Goal: Task Accomplishment & Management: Complete application form

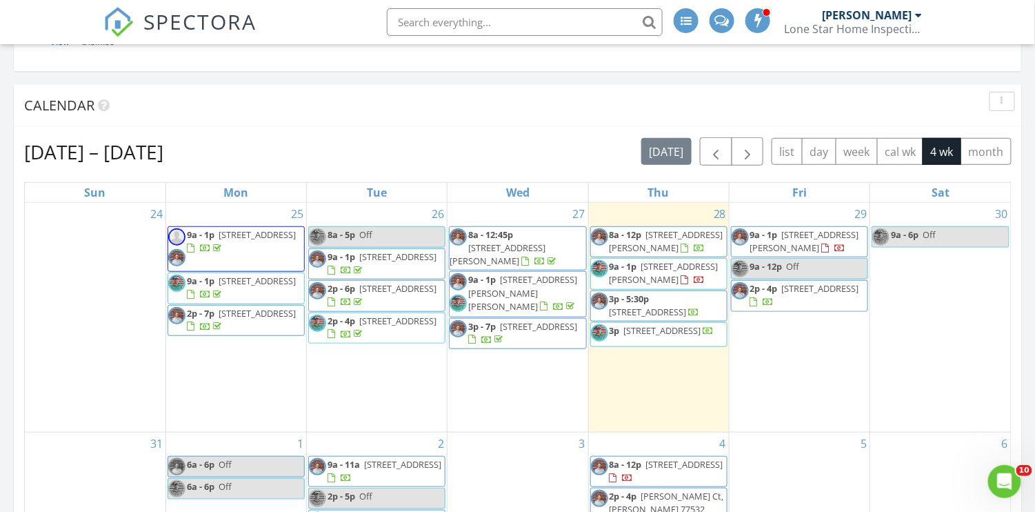
scroll to position [239, 0]
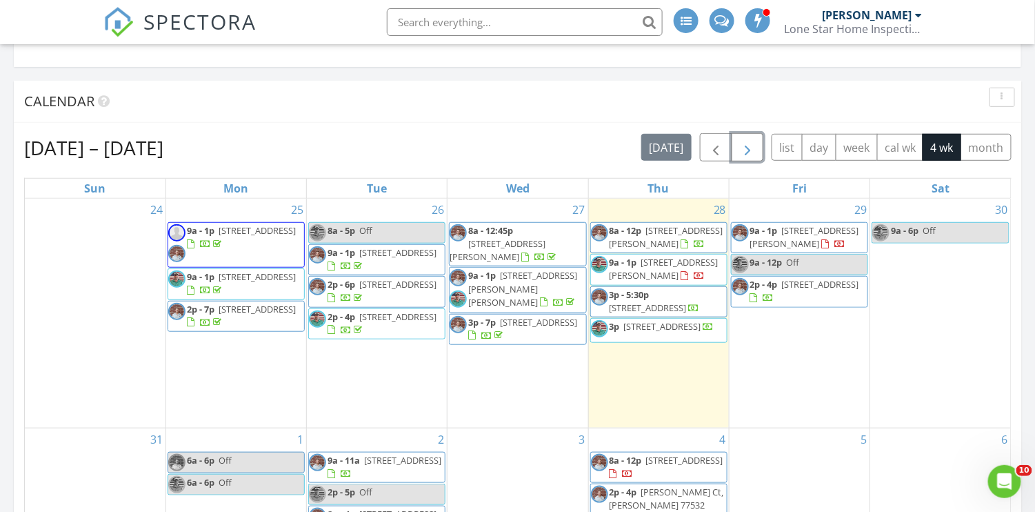
click at [744, 145] on span "button" at bounding box center [747, 147] width 17 height 17
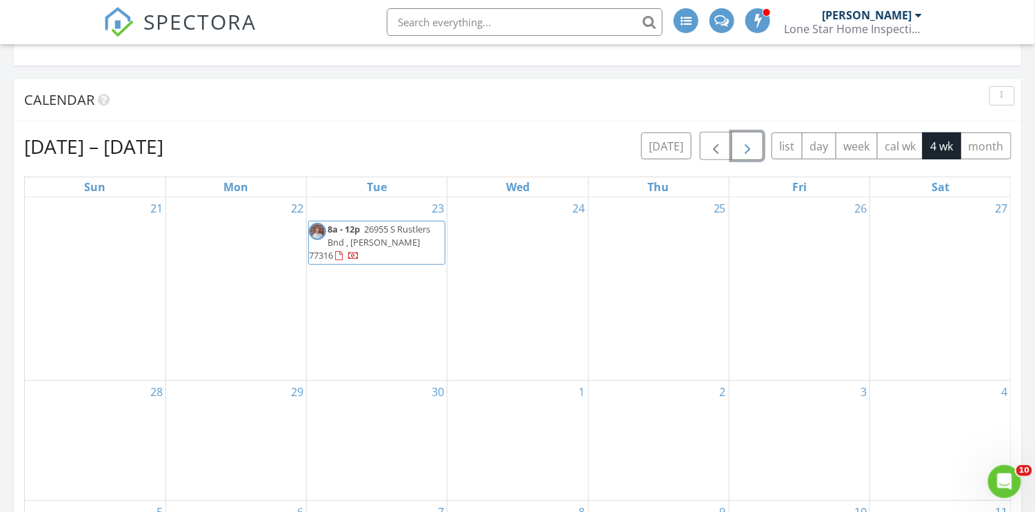
scroll to position [281, 0]
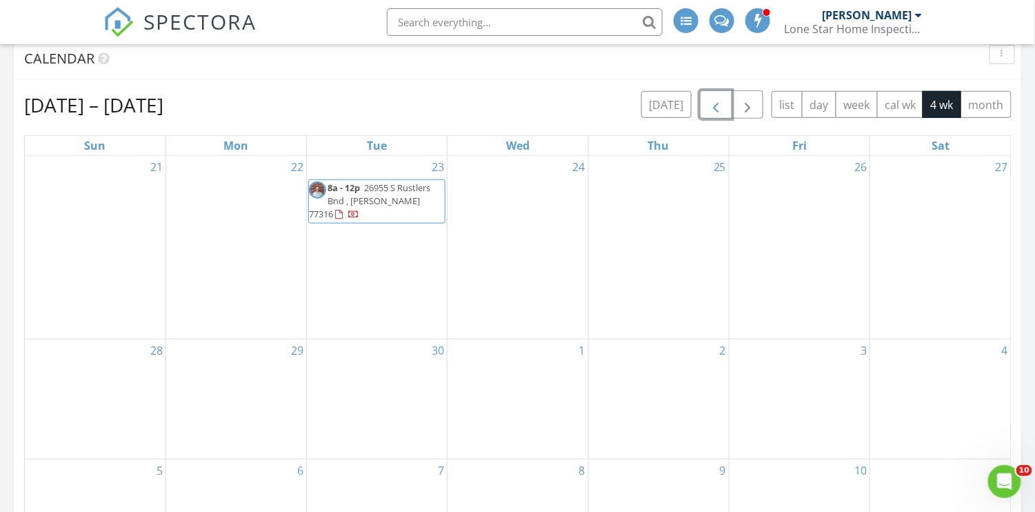
click at [717, 99] on span "button" at bounding box center [716, 105] width 17 height 17
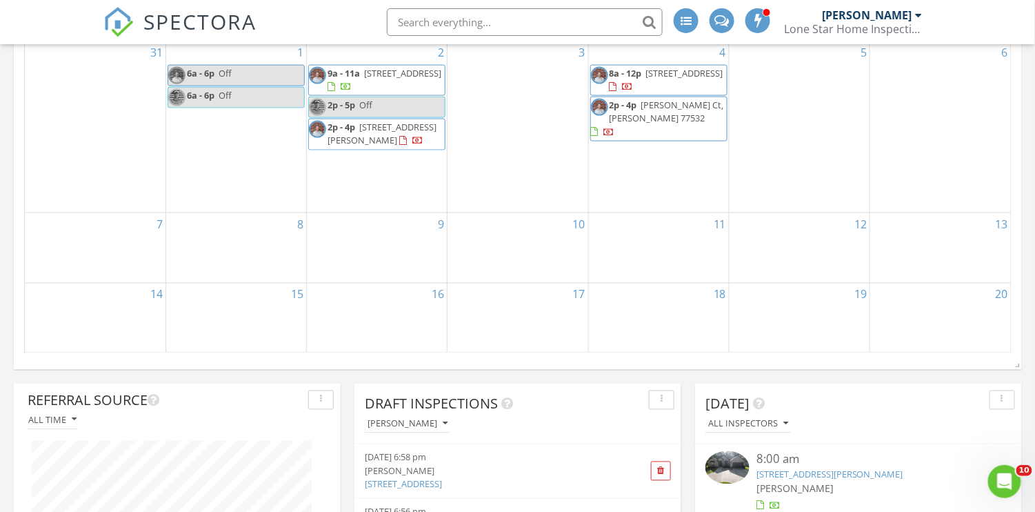
scroll to position [629, 0]
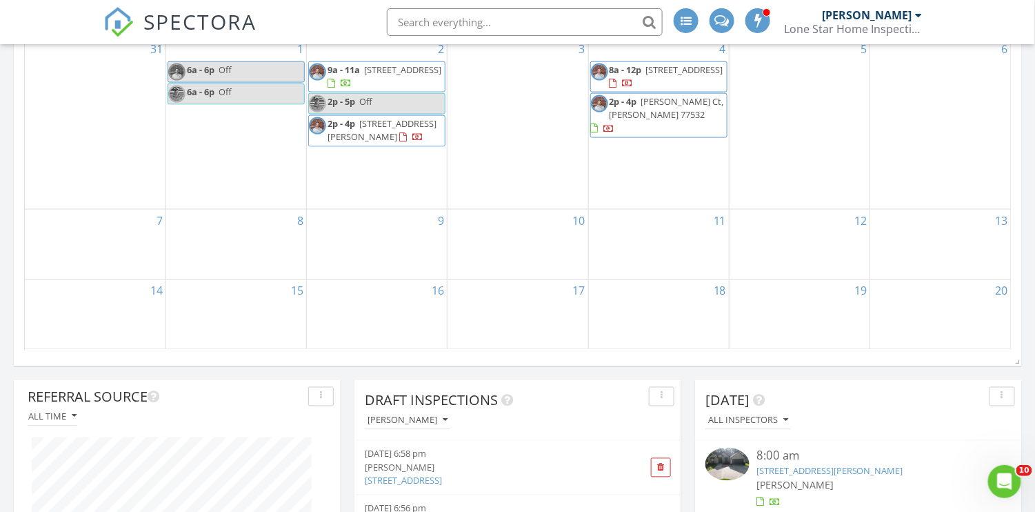
click at [819, 246] on div "12" at bounding box center [800, 245] width 140 height 70
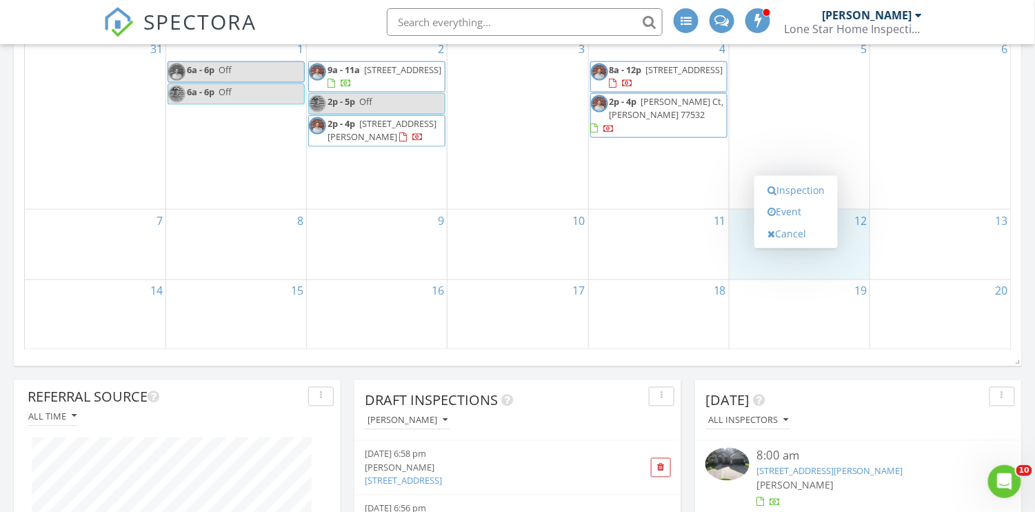
click at [800, 206] on link "Event" at bounding box center [796, 212] width 71 height 22
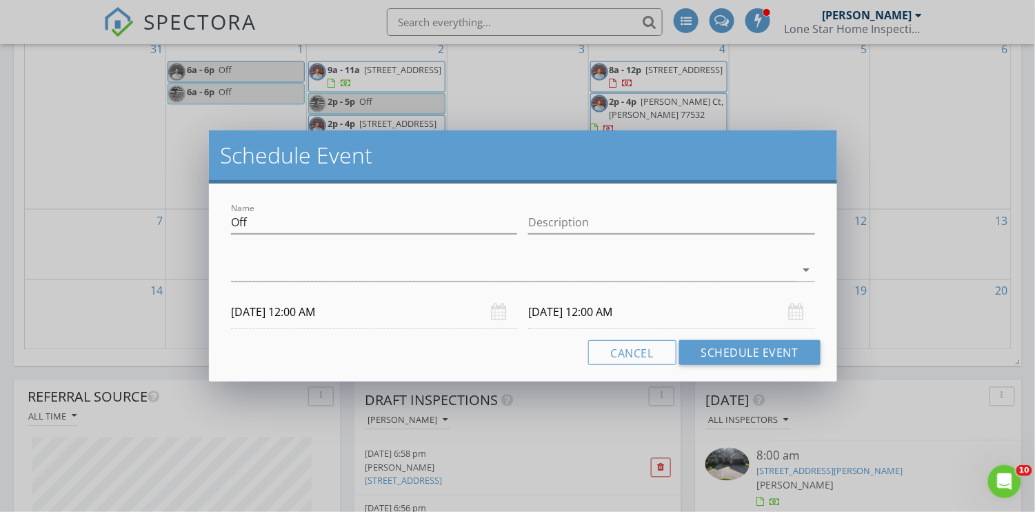
click at [649, 270] on div at bounding box center [513, 270] width 564 height 23
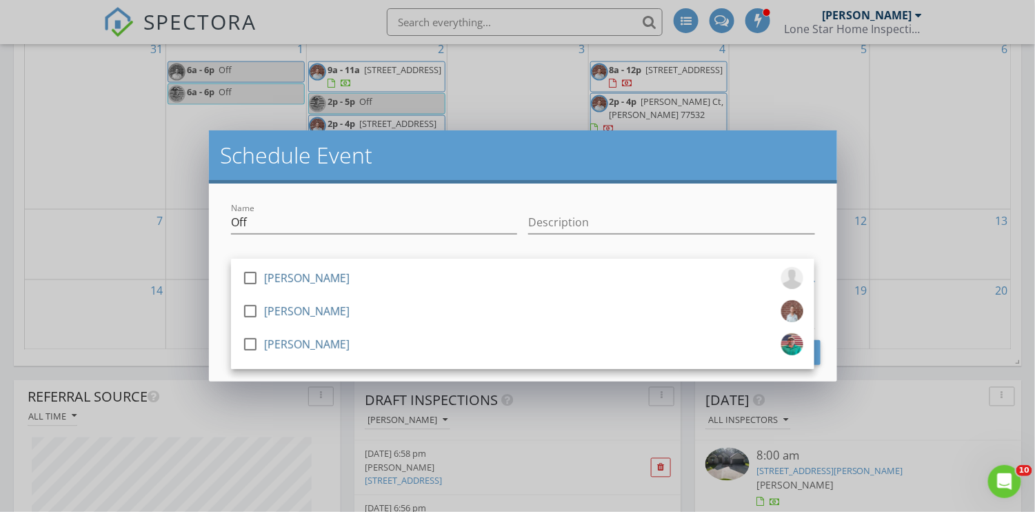
click at [246, 312] on div at bounding box center [250, 310] width 23 height 23
click at [212, 305] on div "Name Off Description check_box_outline_blank Travis Grissom check_box Keaton Ha…" at bounding box center [523, 282] width 628 height 198
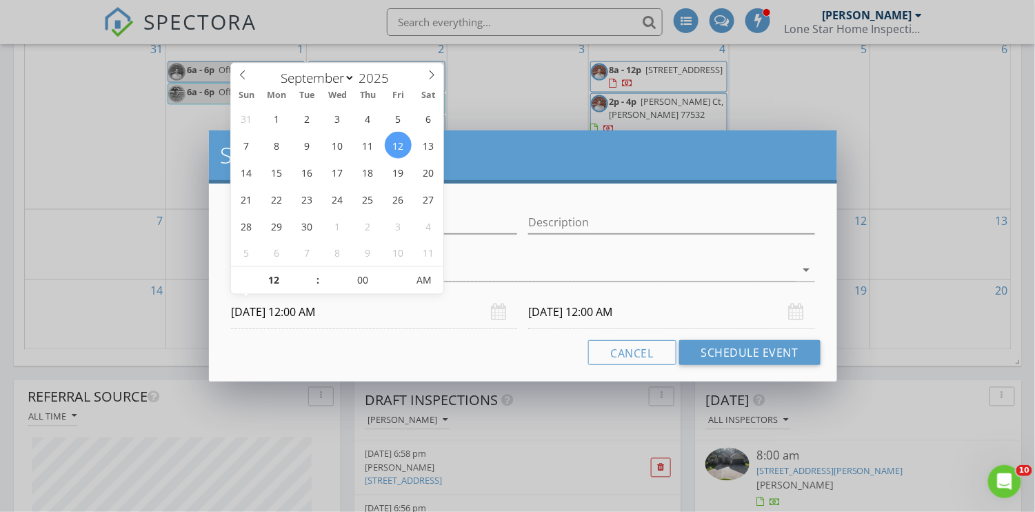
click at [243, 317] on input "09/12/2025 12:00 AM" at bounding box center [374, 312] width 286 height 34
click at [279, 284] on input "12" at bounding box center [273, 282] width 85 height 28
type input "06"
type input "09/12/2025 6:00 AM"
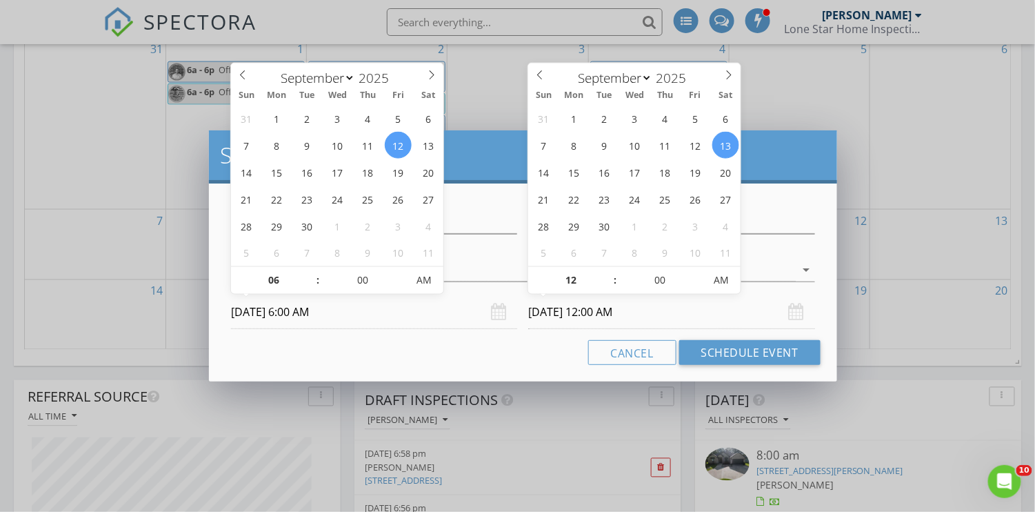
click at [601, 312] on input "09/13/2025 12:00 AM" at bounding box center [671, 312] width 286 height 34
type input "06"
click at [722, 276] on span "AM" at bounding box center [722, 281] width 38 height 28
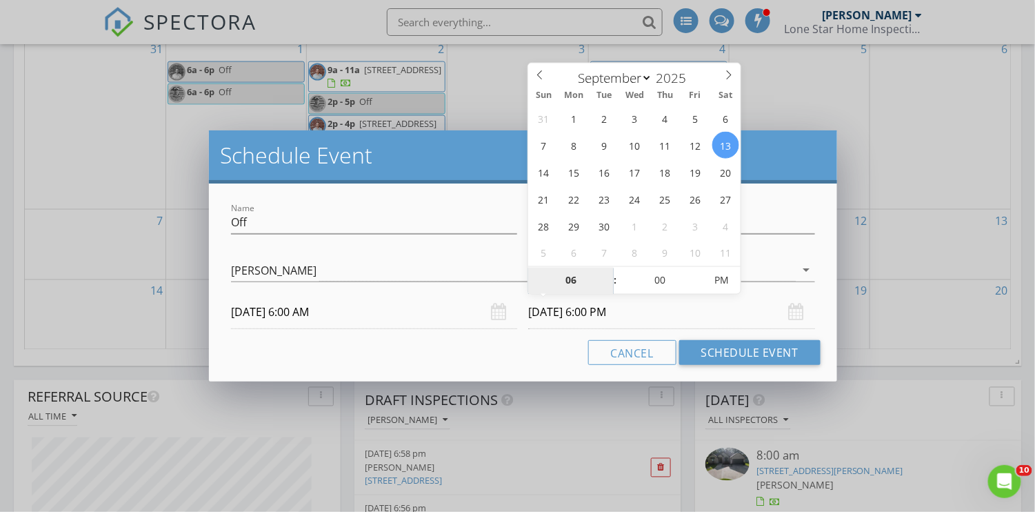
type input "09/12/2025 6:00 PM"
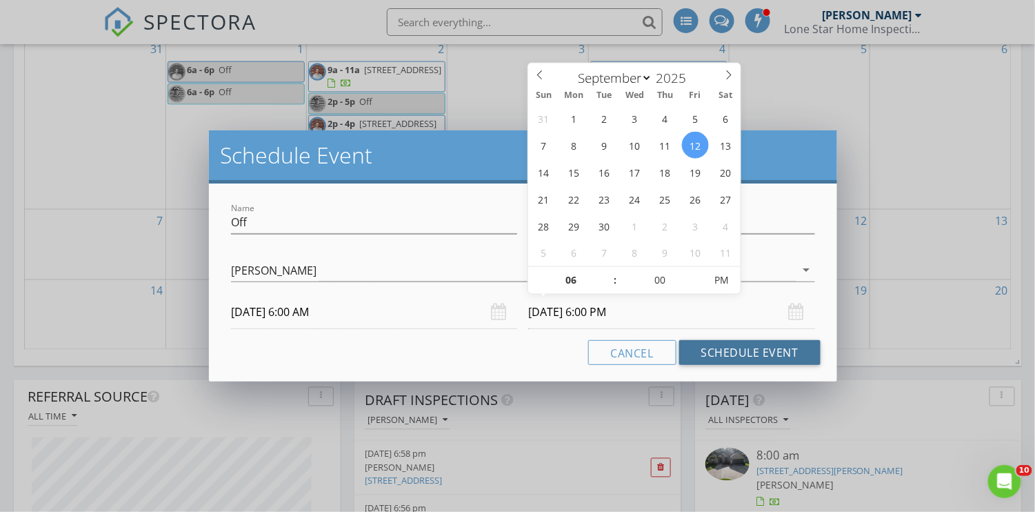
click at [725, 351] on button "Schedule Event" at bounding box center [749, 352] width 141 height 25
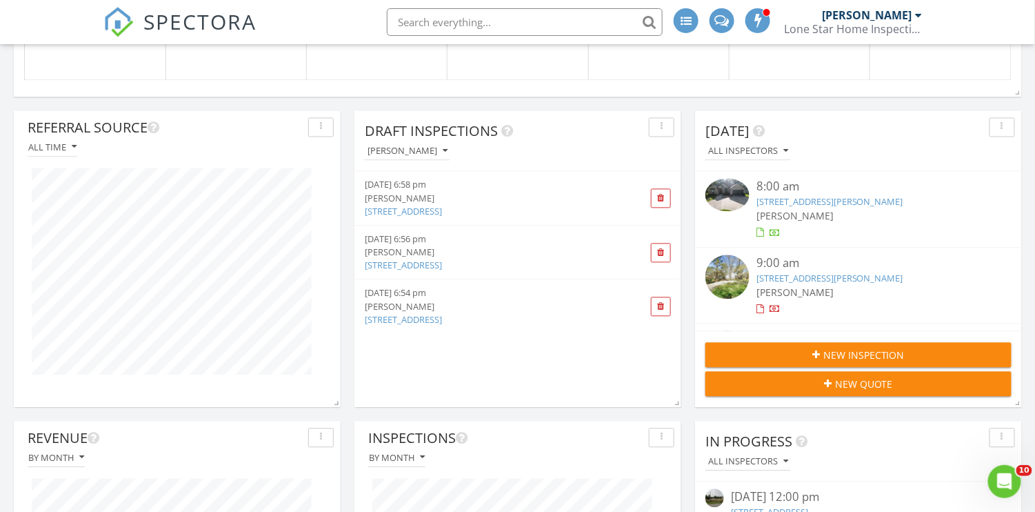
scroll to position [915, 0]
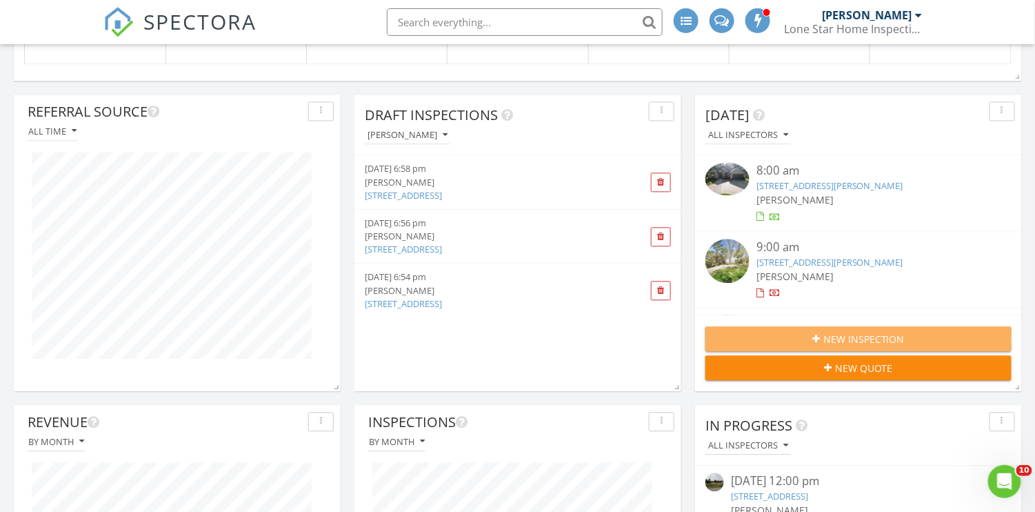
click at [842, 332] on span "New Inspection" at bounding box center [864, 339] width 81 height 14
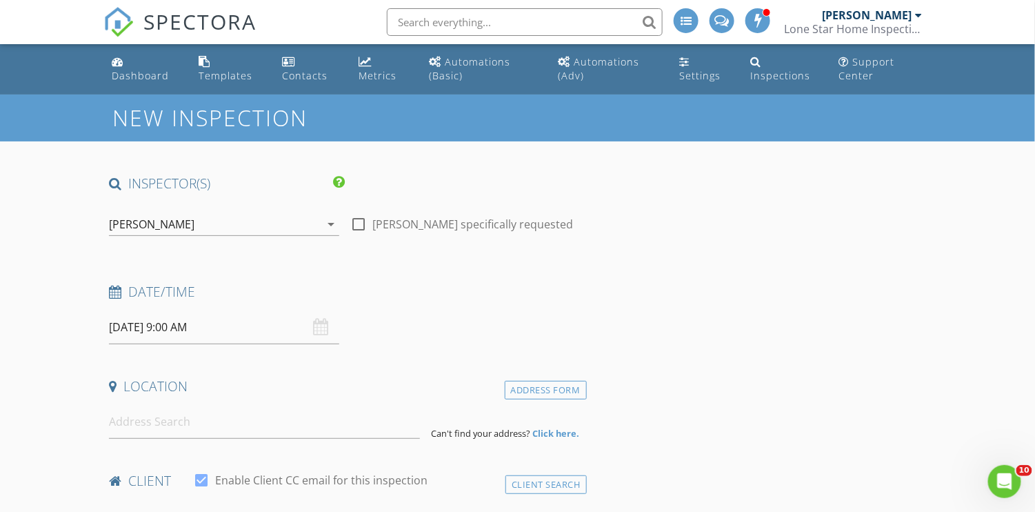
click at [152, 72] on div "Dashboard" at bounding box center [140, 75] width 57 height 13
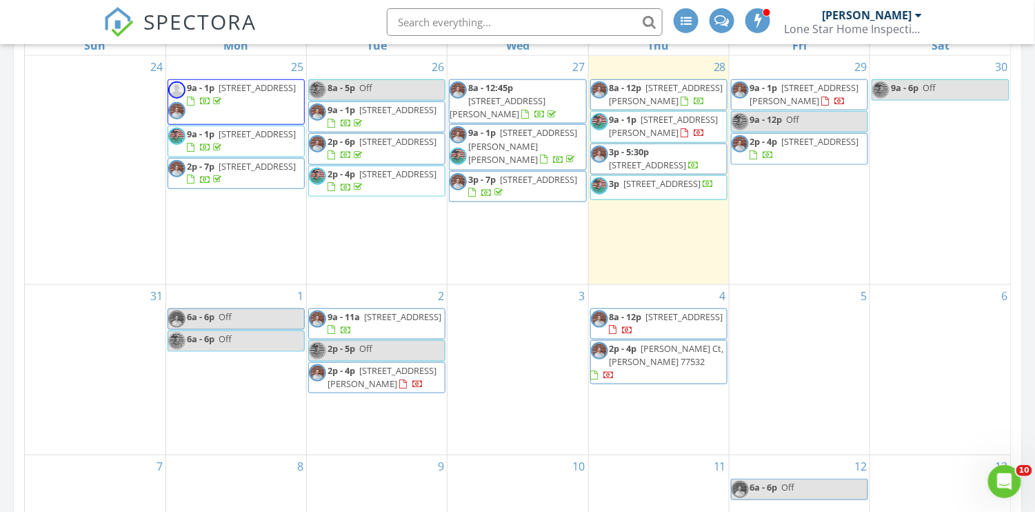
scroll to position [392, 0]
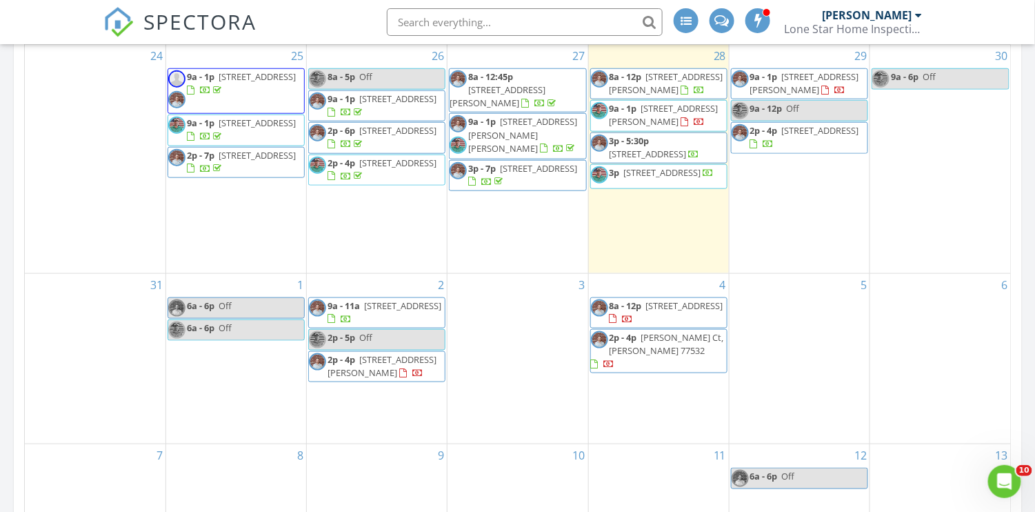
click at [406, 380] on span "2p - 4p 20243 Hemlock Lane, Montgomery 77356" at bounding box center [377, 366] width 136 height 27
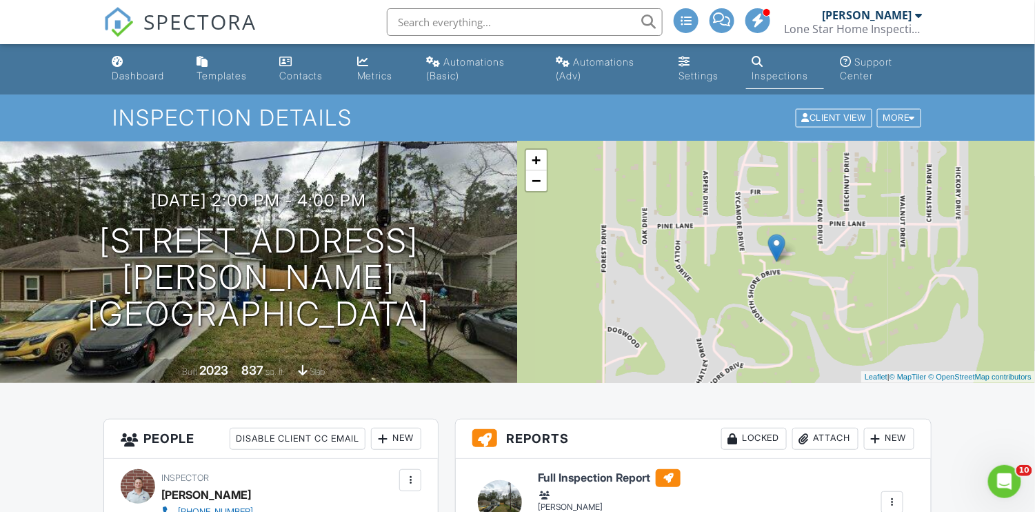
click at [248, 210] on h3 "09/02/2025 2:00 pm - 4:00 pm" at bounding box center [258, 200] width 215 height 19
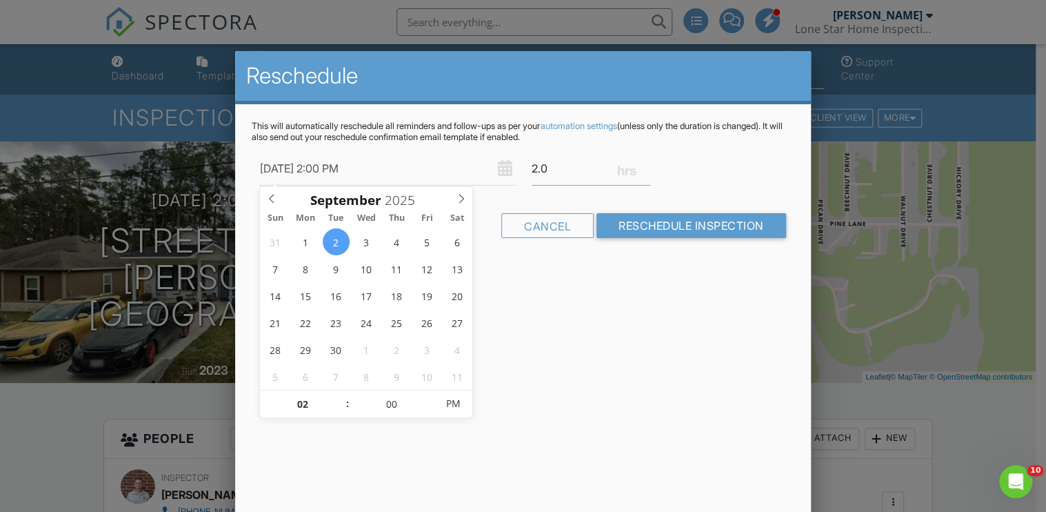
click at [339, 395] on span at bounding box center [340, 397] width 10 height 14
type input "[DATE] 3:00 PM"
type input "03"
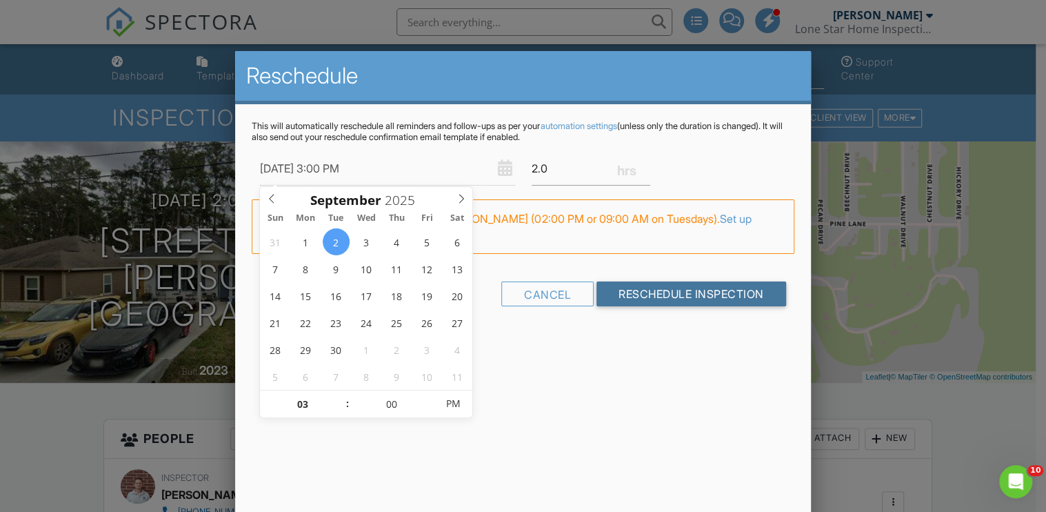
click at [697, 298] on input "Reschedule Inspection" at bounding box center [692, 293] width 190 height 25
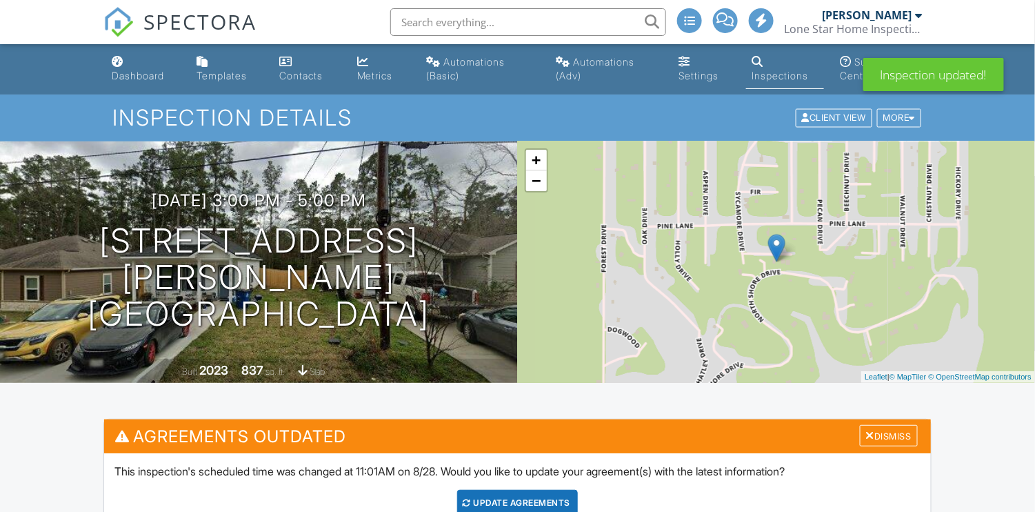
click at [134, 74] on div "Dashboard" at bounding box center [138, 76] width 52 height 12
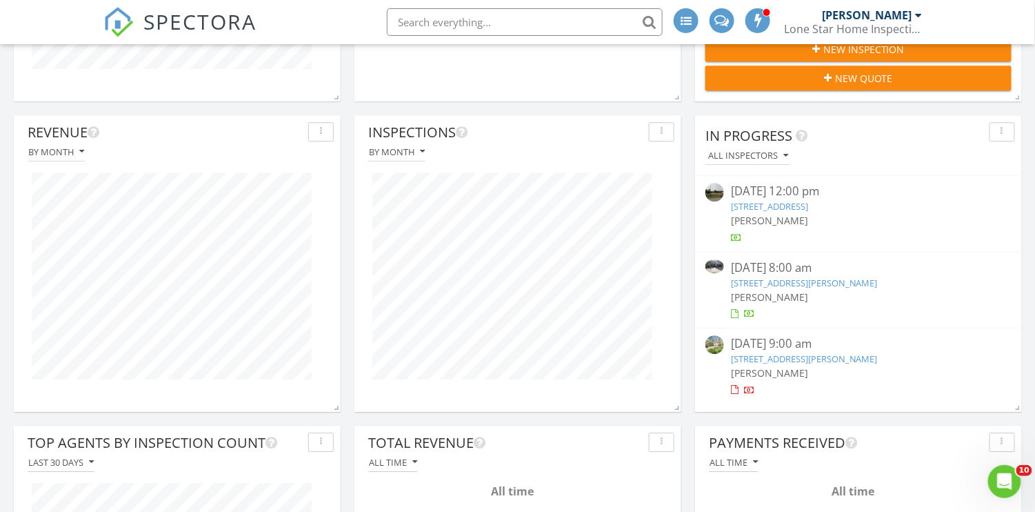
scroll to position [1102, 0]
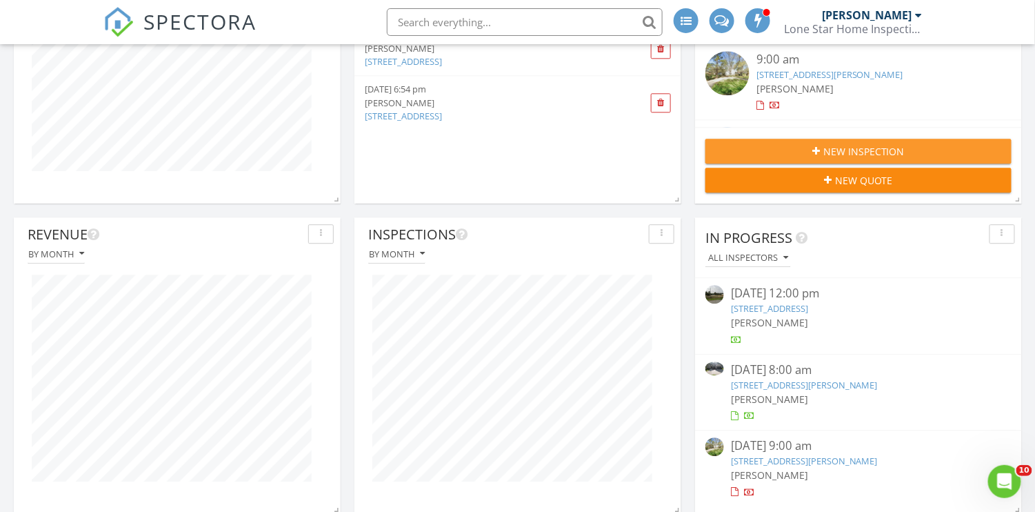
click at [873, 141] on button "New Inspection" at bounding box center [859, 151] width 306 height 25
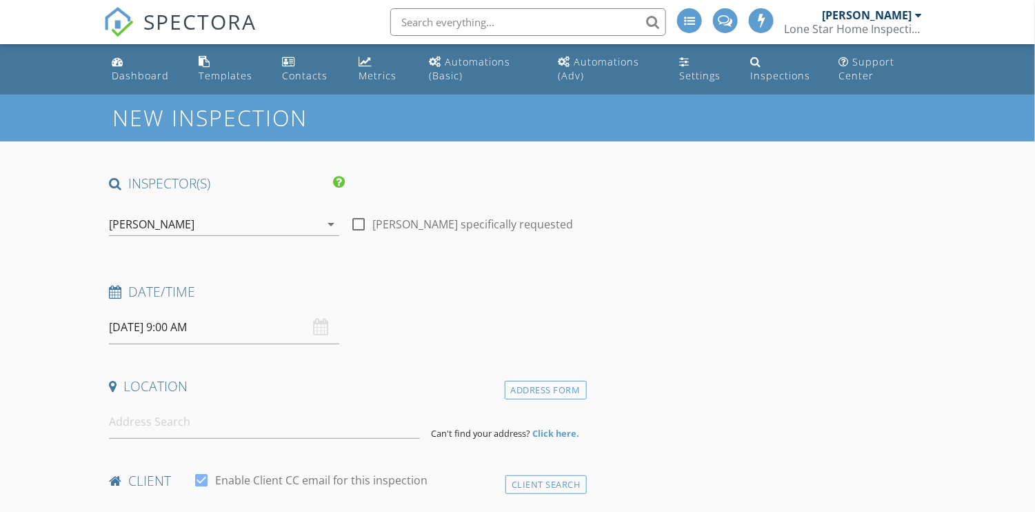
drag, startPoint x: 189, startPoint y: 326, endPoint x: 201, endPoint y: 326, distance: 11.7
click at [189, 326] on input "[DATE] 9:00 AM" at bounding box center [224, 327] width 230 height 34
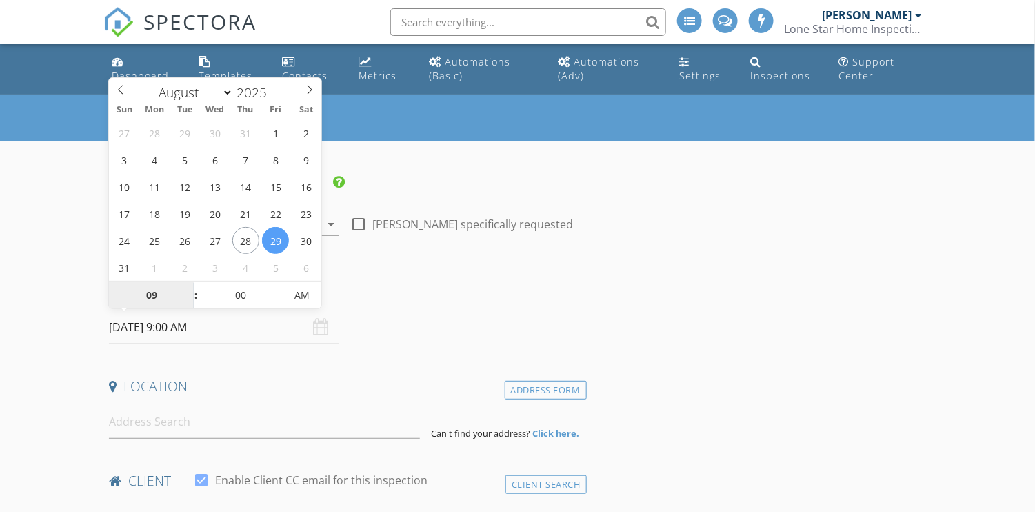
select select "8"
type input "[DATE] 9:00 AM"
select select "9"
type input "10/07/2025 9:00 AM"
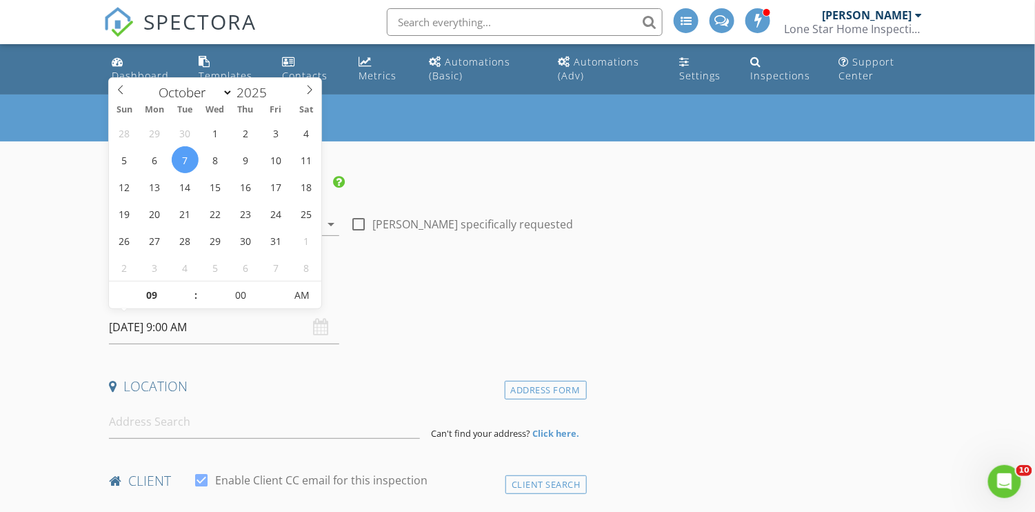
select select "8"
click at [115, 90] on span at bounding box center [120, 87] width 23 height 19
type input "09/02/2025 9:00 AM"
click at [183, 333] on input "09/02/2025 9:00 AM" at bounding box center [224, 327] width 230 height 34
click at [172, 329] on input "09/02/2025 9:00 AM" at bounding box center [224, 327] width 230 height 34
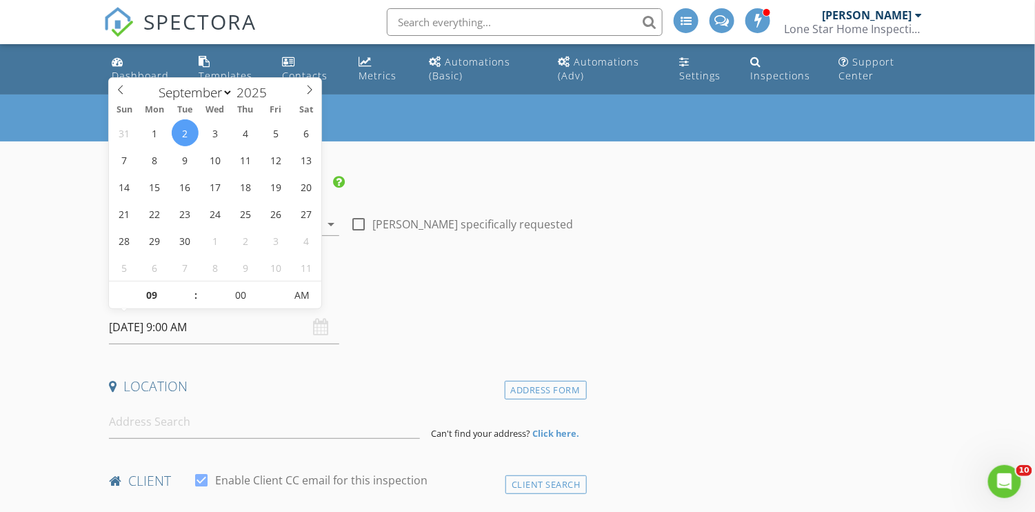
click at [172, 329] on input "09/02/2025 9:00 AM" at bounding box center [224, 327] width 230 height 34
type input "10"
type input "09/02/2025 10:00 AM"
click at [189, 288] on span at bounding box center [189, 288] width 10 height 14
type input "11"
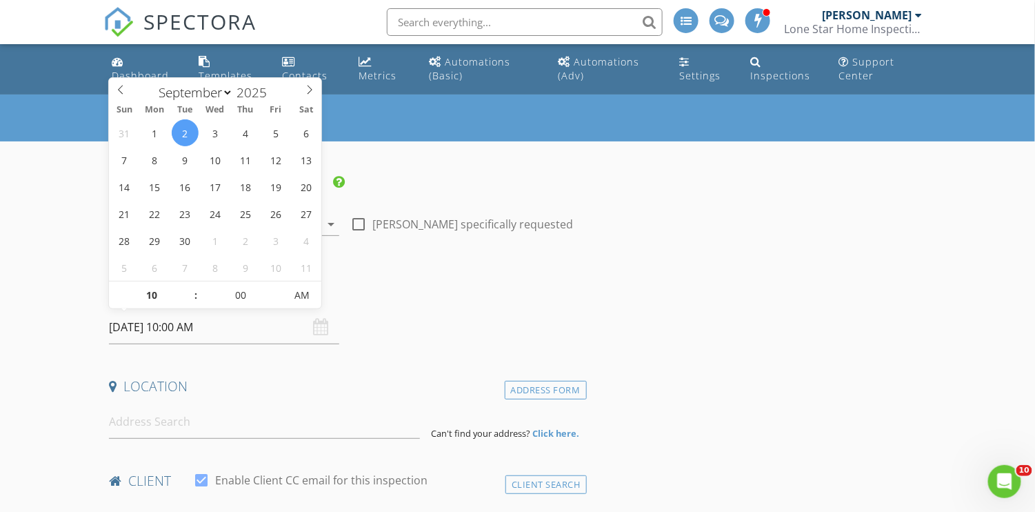
type input "09/02/2025 11:00 AM"
click at [189, 288] on span at bounding box center [189, 288] width 10 height 14
type input "12"
type input "[DATE] 12:00 PM"
click at [189, 288] on span at bounding box center [189, 288] width 10 height 14
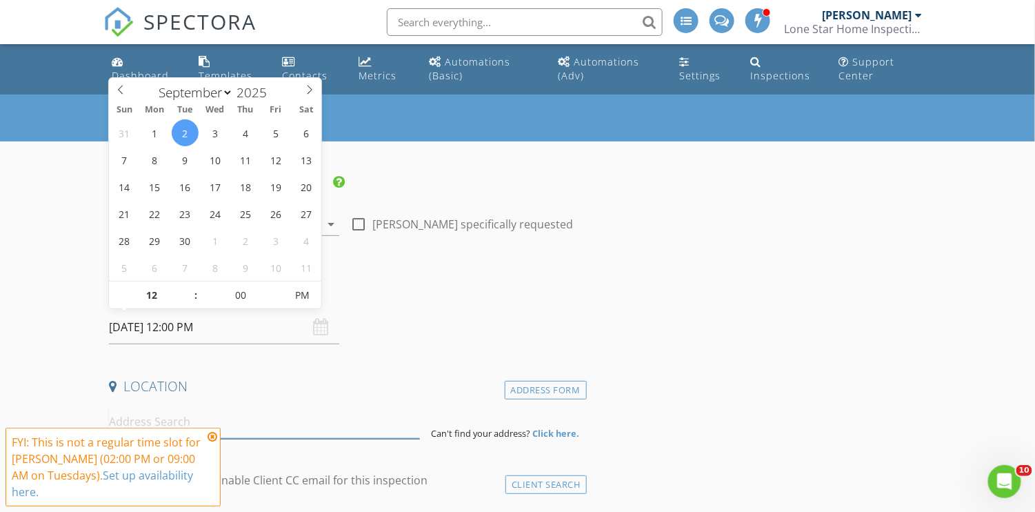
click at [151, 415] on input at bounding box center [264, 422] width 311 height 34
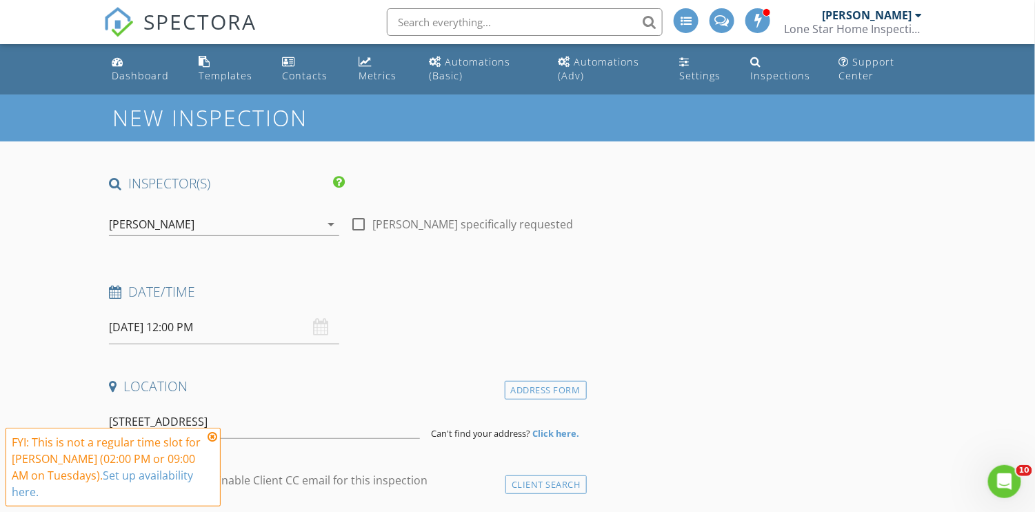
click at [214, 439] on icon at bounding box center [213, 436] width 10 height 11
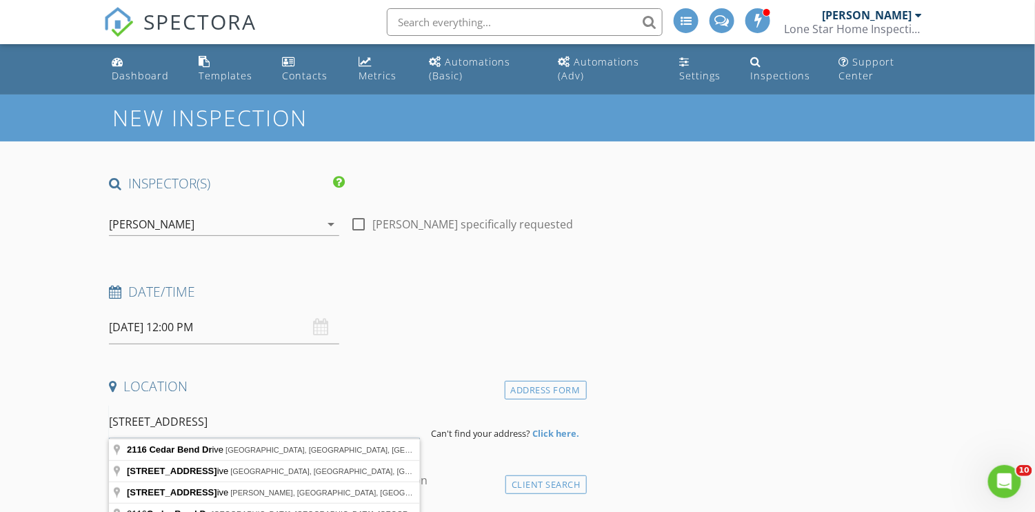
click at [218, 422] on input "2116 Cedar Bend Dr" at bounding box center [264, 422] width 311 height 34
type input "2116 Cedar Bend Drive, Conroe, TX, USA"
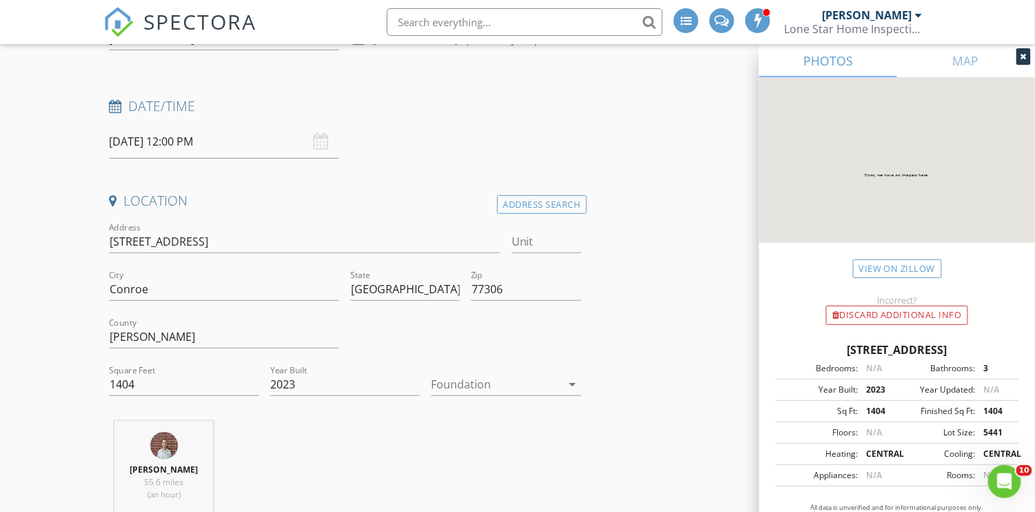
scroll to position [199, 0]
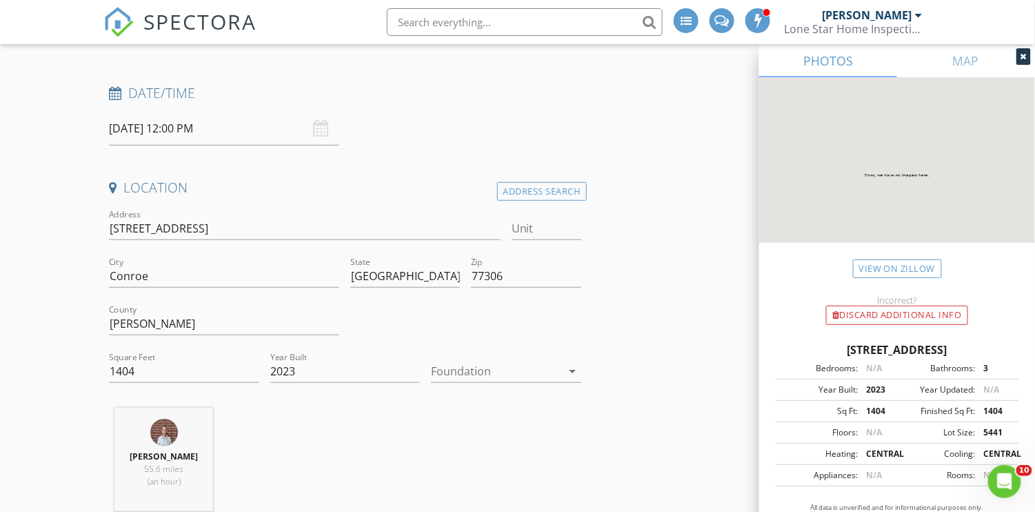
click at [503, 367] on div at bounding box center [496, 371] width 130 height 22
click at [461, 441] on div "Slab" at bounding box center [506, 442] width 128 height 17
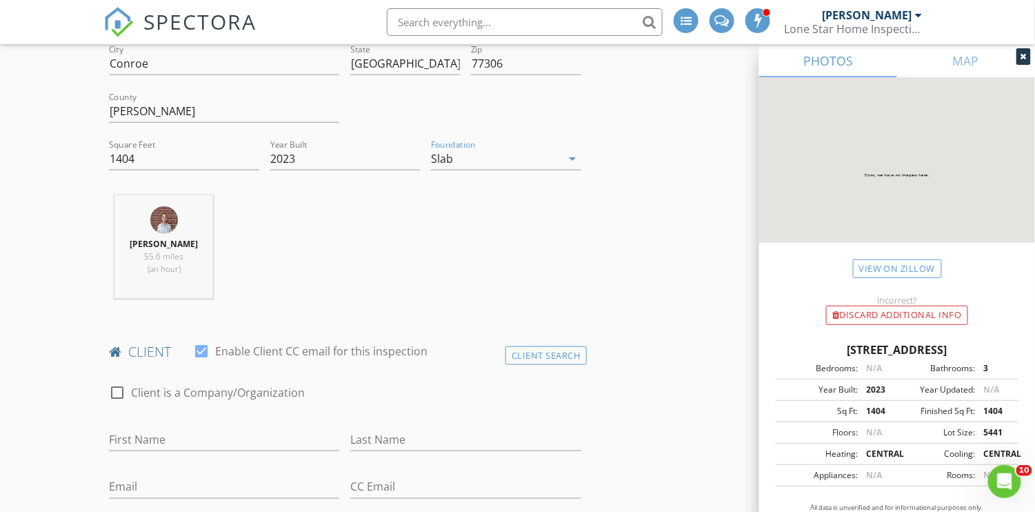
scroll to position [414, 0]
click at [335, 150] on input "2023" at bounding box center [345, 156] width 150 height 23
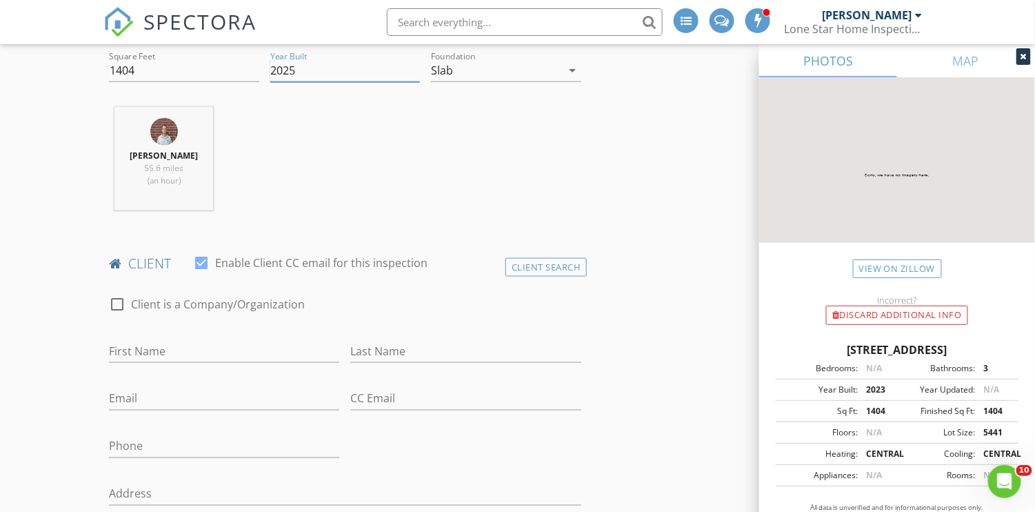
scroll to position [522, 0]
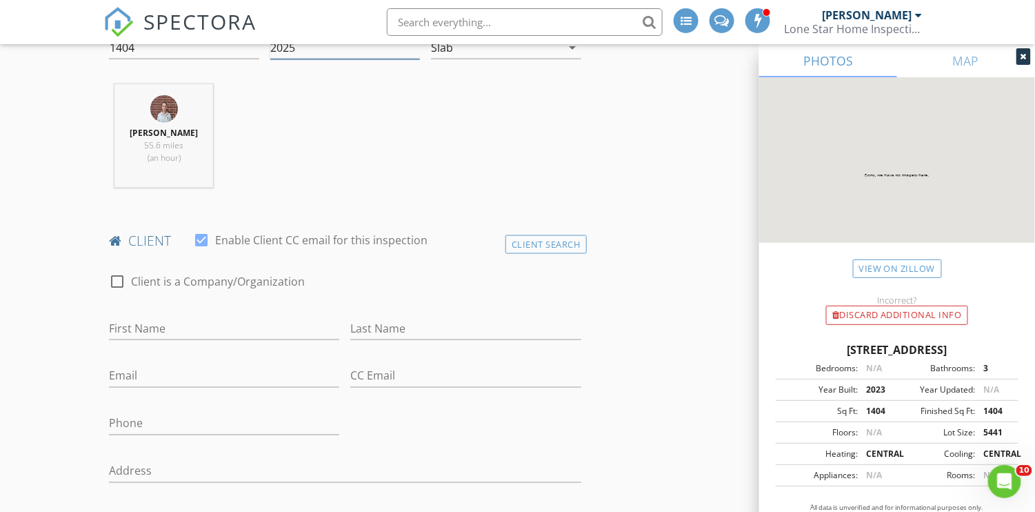
type input "2025"
click at [304, 322] on input "First Name" at bounding box center [224, 328] width 230 height 23
type input "[PERSON_NAME]"
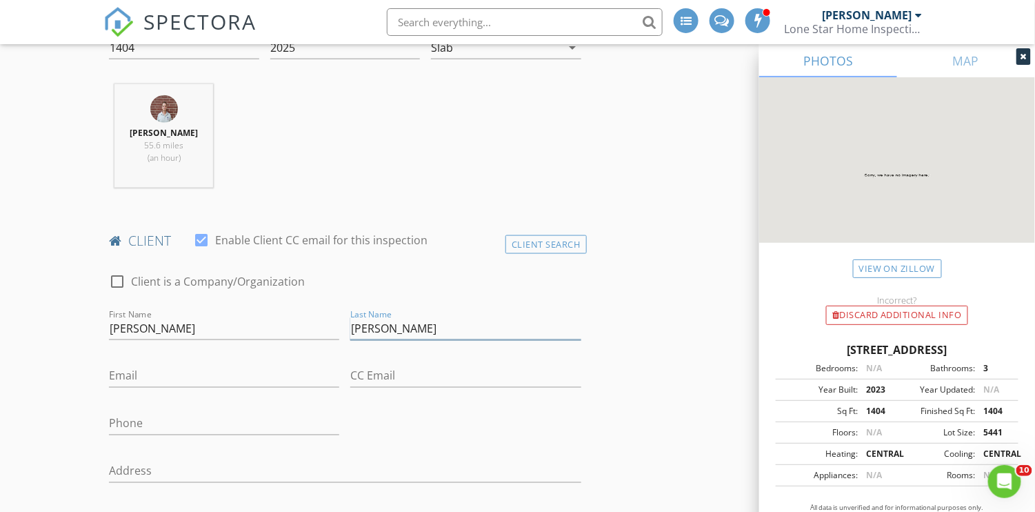
type input "[PERSON_NAME]"
type input "[EMAIL_ADDRESS][DOMAIN_NAME]"
click at [186, 429] on input "Phone" at bounding box center [224, 423] width 230 height 23
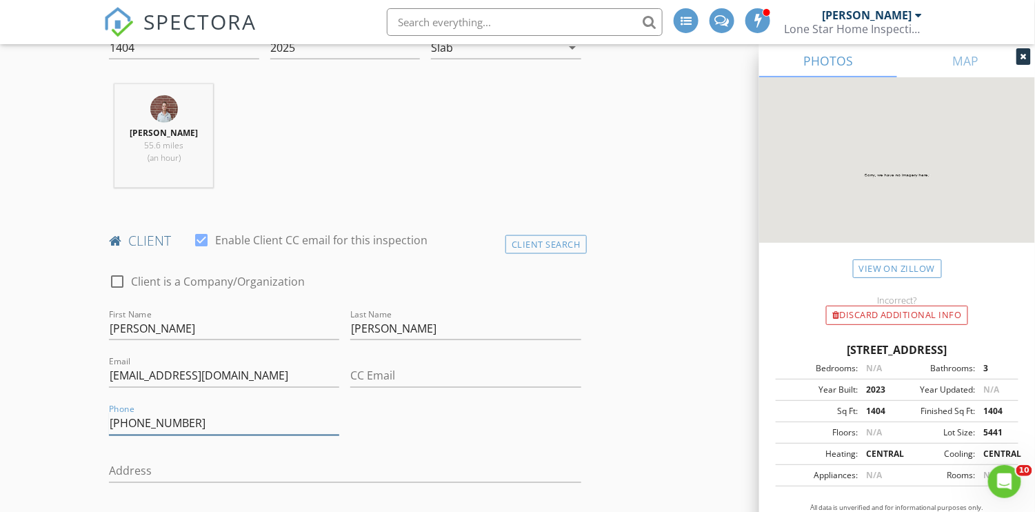
type input "[PHONE_NUMBER]"
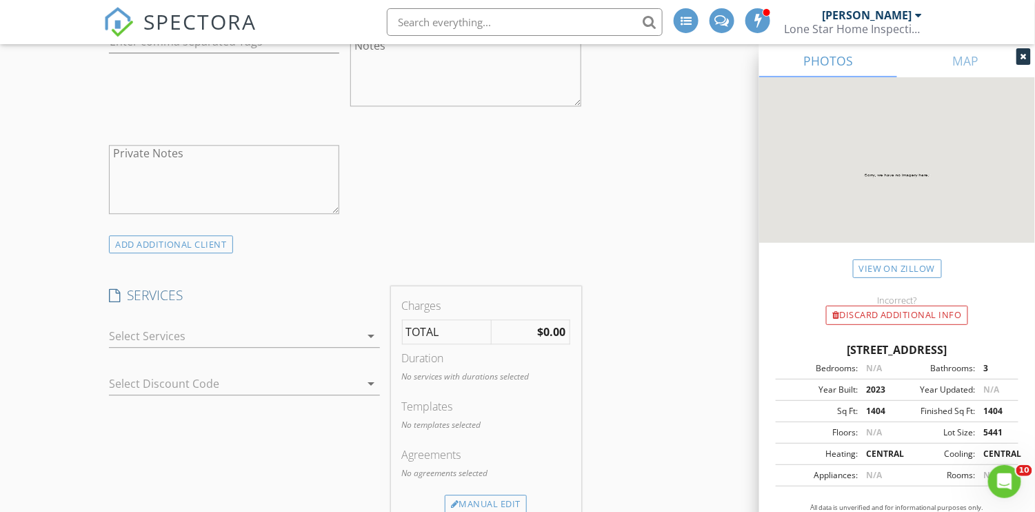
scroll to position [1080, 0]
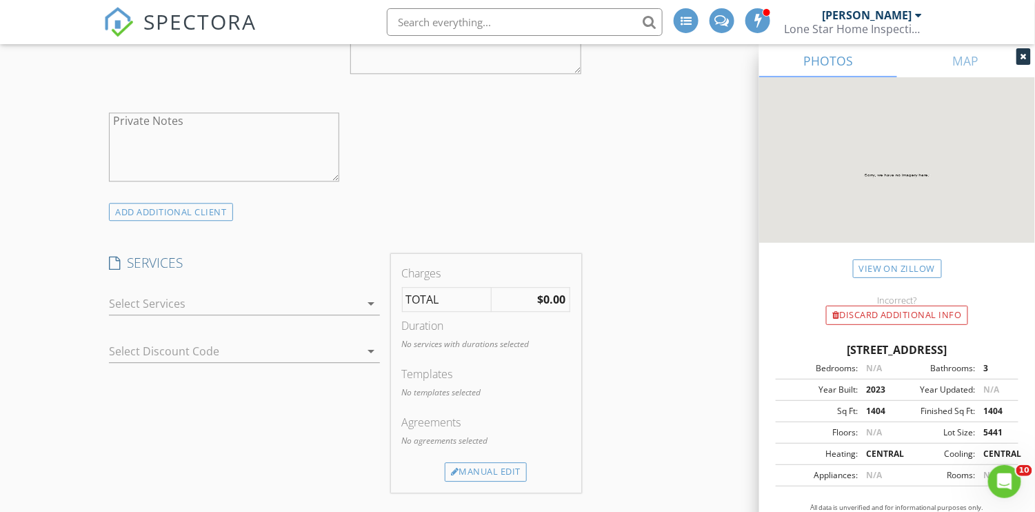
click at [337, 298] on div at bounding box center [235, 303] width 252 height 22
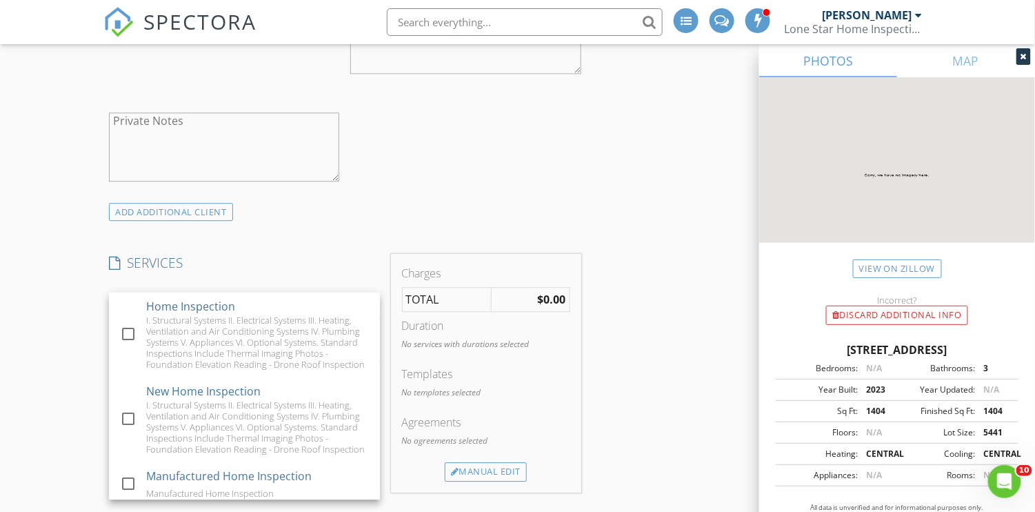
click at [130, 428] on div at bounding box center [128, 418] width 23 height 23
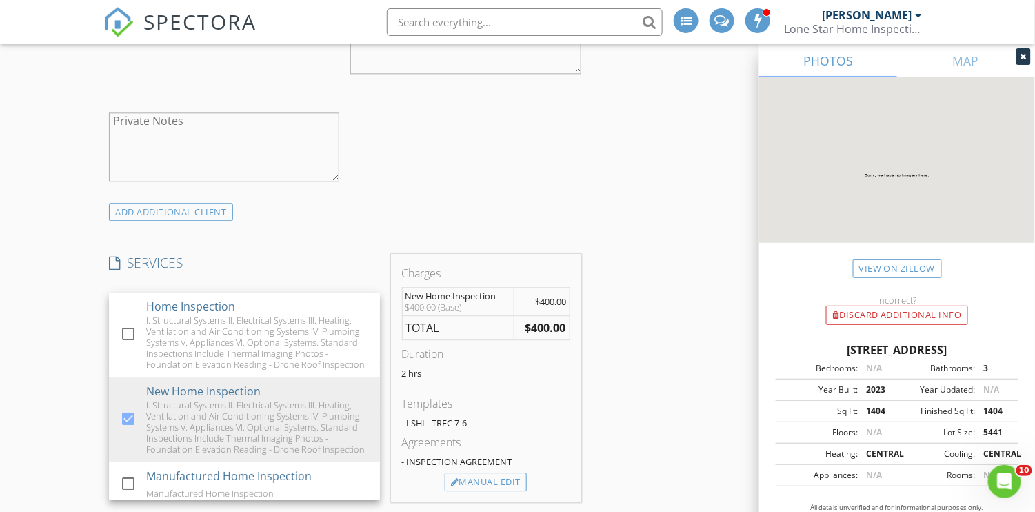
click at [649, 283] on div "INSPECTOR(S) check_box Keaton Harris PRIMARY check_box_outline_blank Travis Gri…" at bounding box center [517, 423] width 828 height 2656
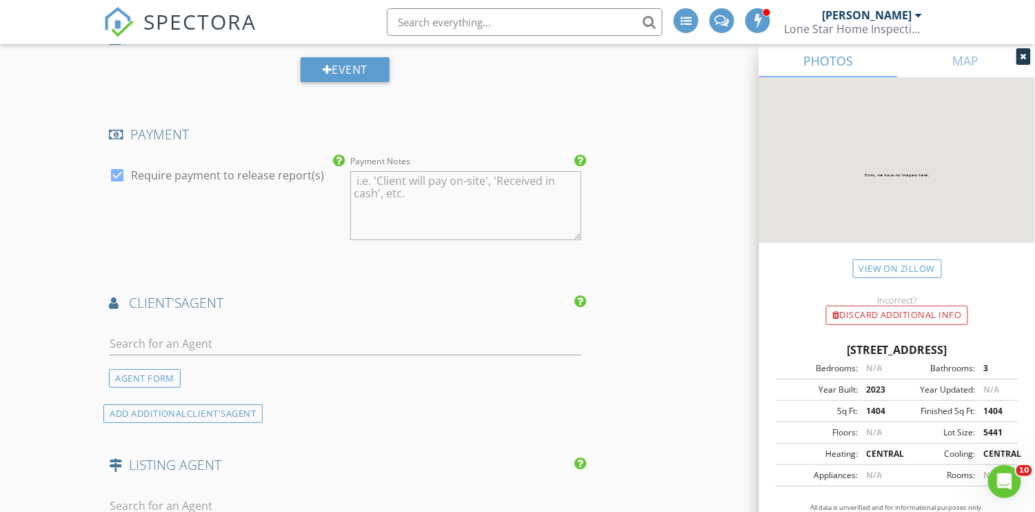
scroll to position [1589, 0]
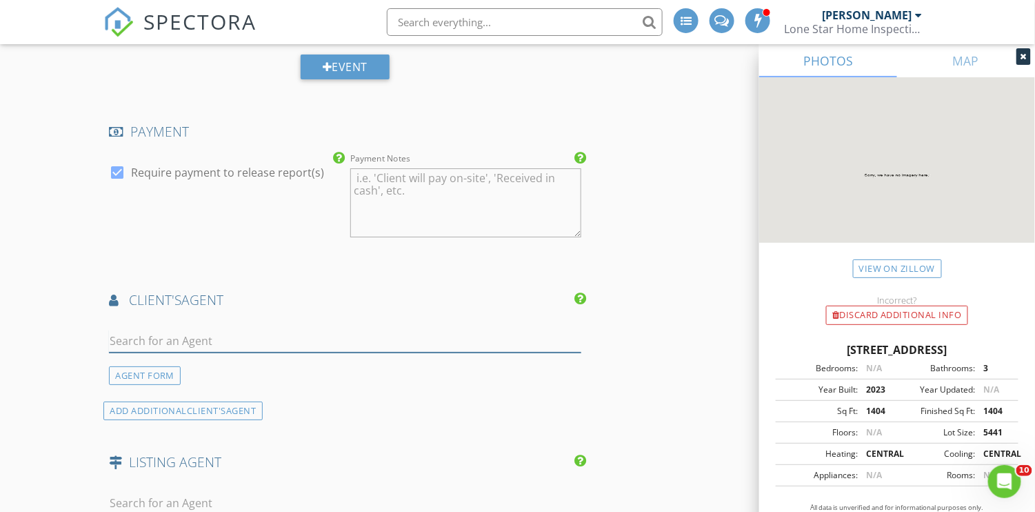
click at [243, 333] on input "text" at bounding box center [345, 341] width 472 height 23
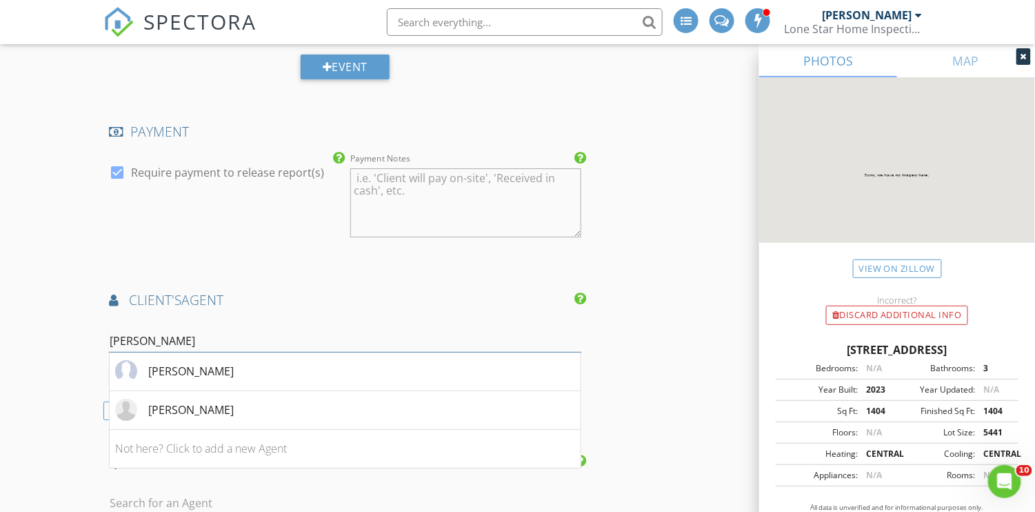
type input "KAren"
click at [202, 366] on div "[PERSON_NAME]" at bounding box center [191, 371] width 86 height 17
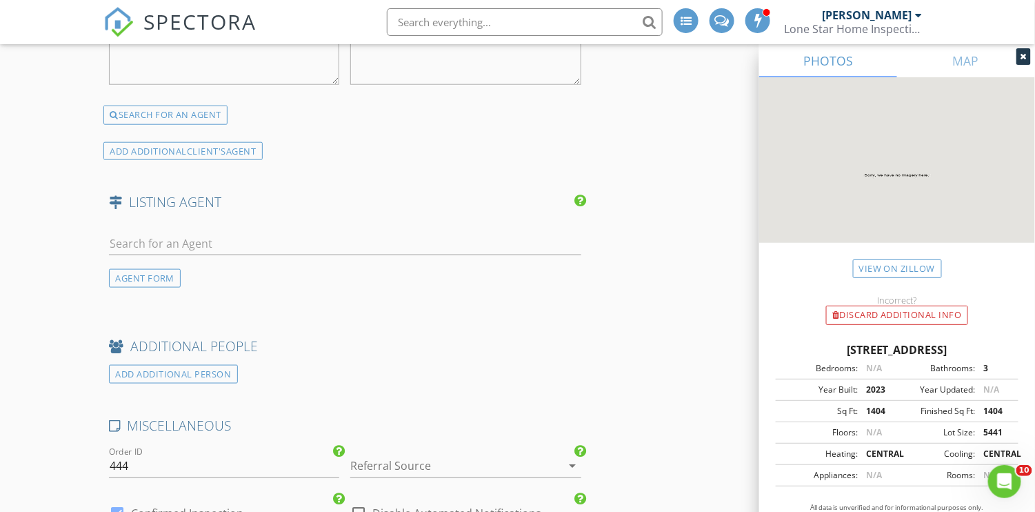
scroll to position [2209, 0]
click at [481, 452] on div at bounding box center [446, 463] width 192 height 22
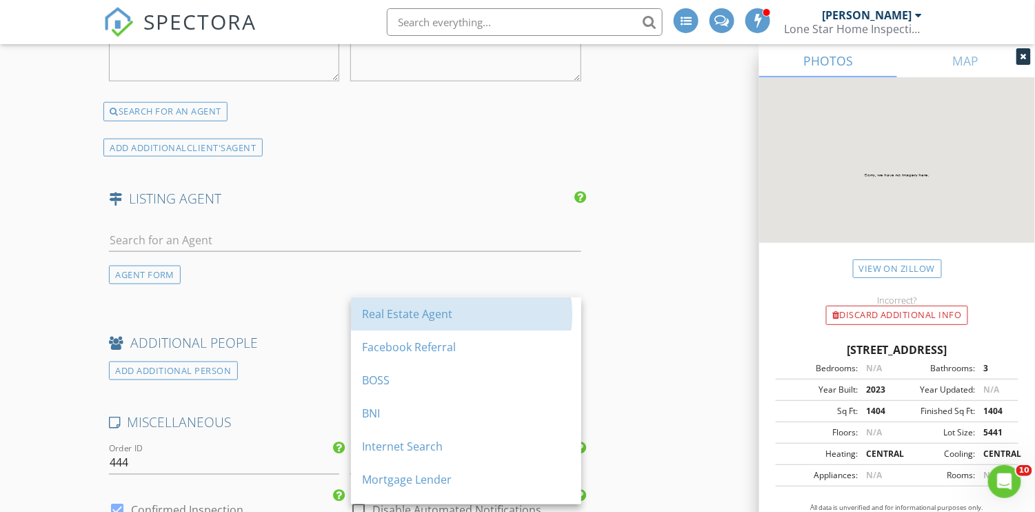
click at [433, 322] on div "Real Estate Agent" at bounding box center [466, 313] width 208 height 33
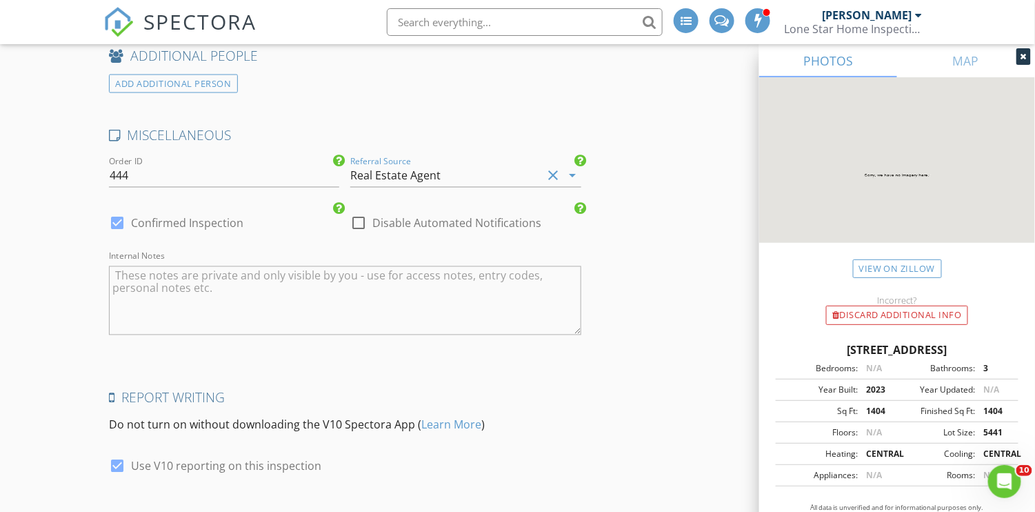
scroll to position [2703, 0]
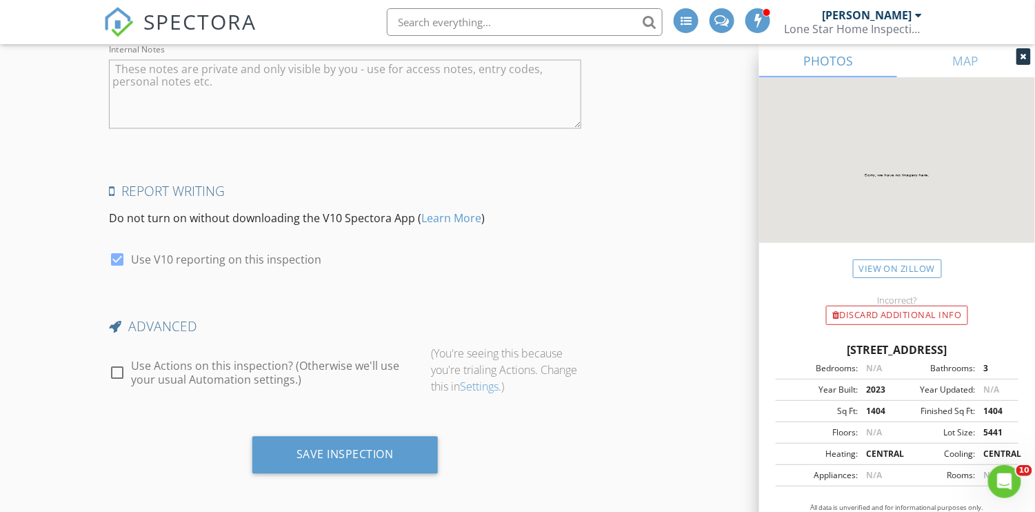
click at [121, 369] on div at bounding box center [117, 372] width 23 height 23
checkbox input "true"
click at [278, 448] on div "Save Inspection" at bounding box center [345, 454] width 186 height 37
